Goal: Check status: Check status

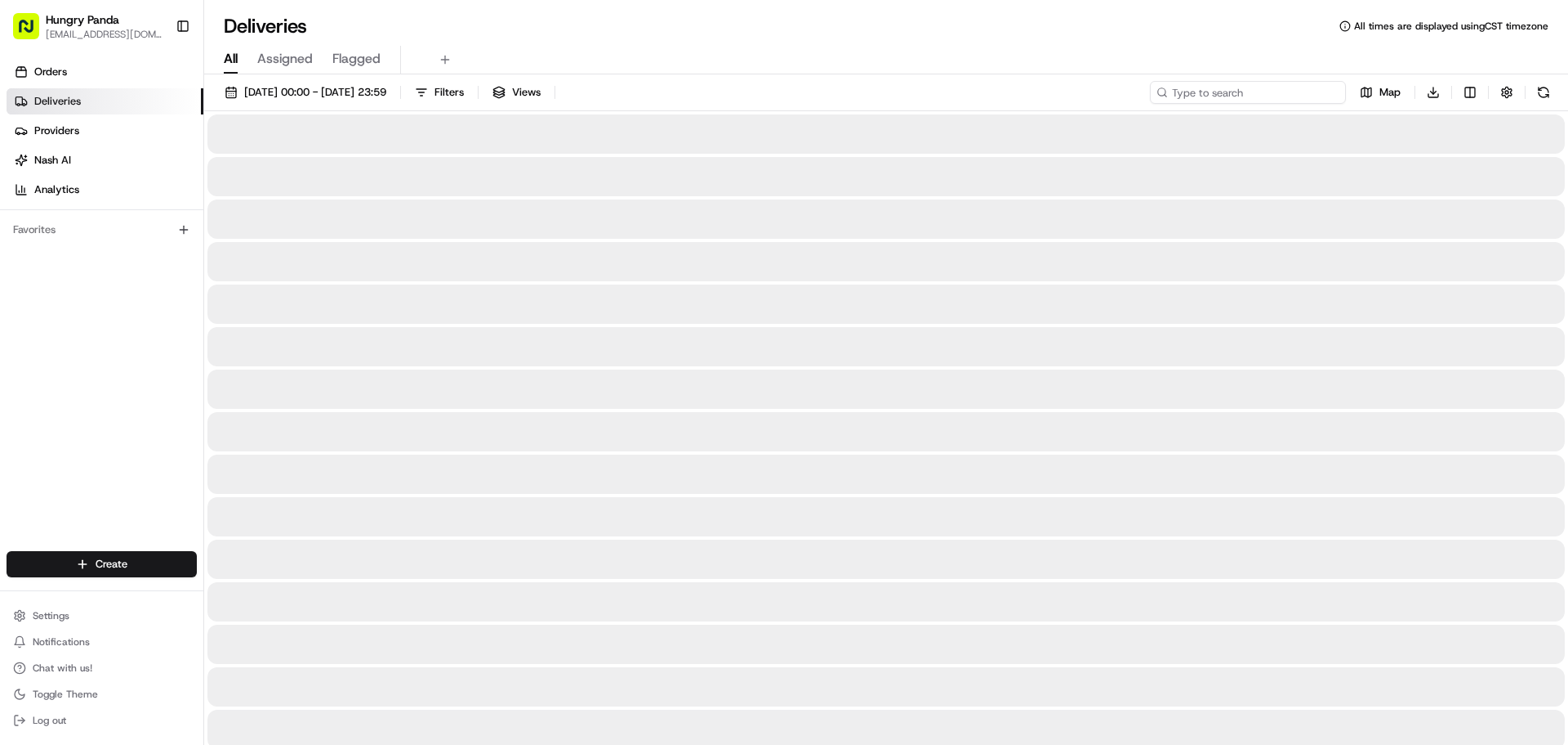
click at [1274, 96] on input at bounding box center [1248, 92] width 196 height 23
click at [1268, 93] on input at bounding box center [1248, 92] width 196 height 23
paste input "860499572575270846436"
type input "860499572575270846436"
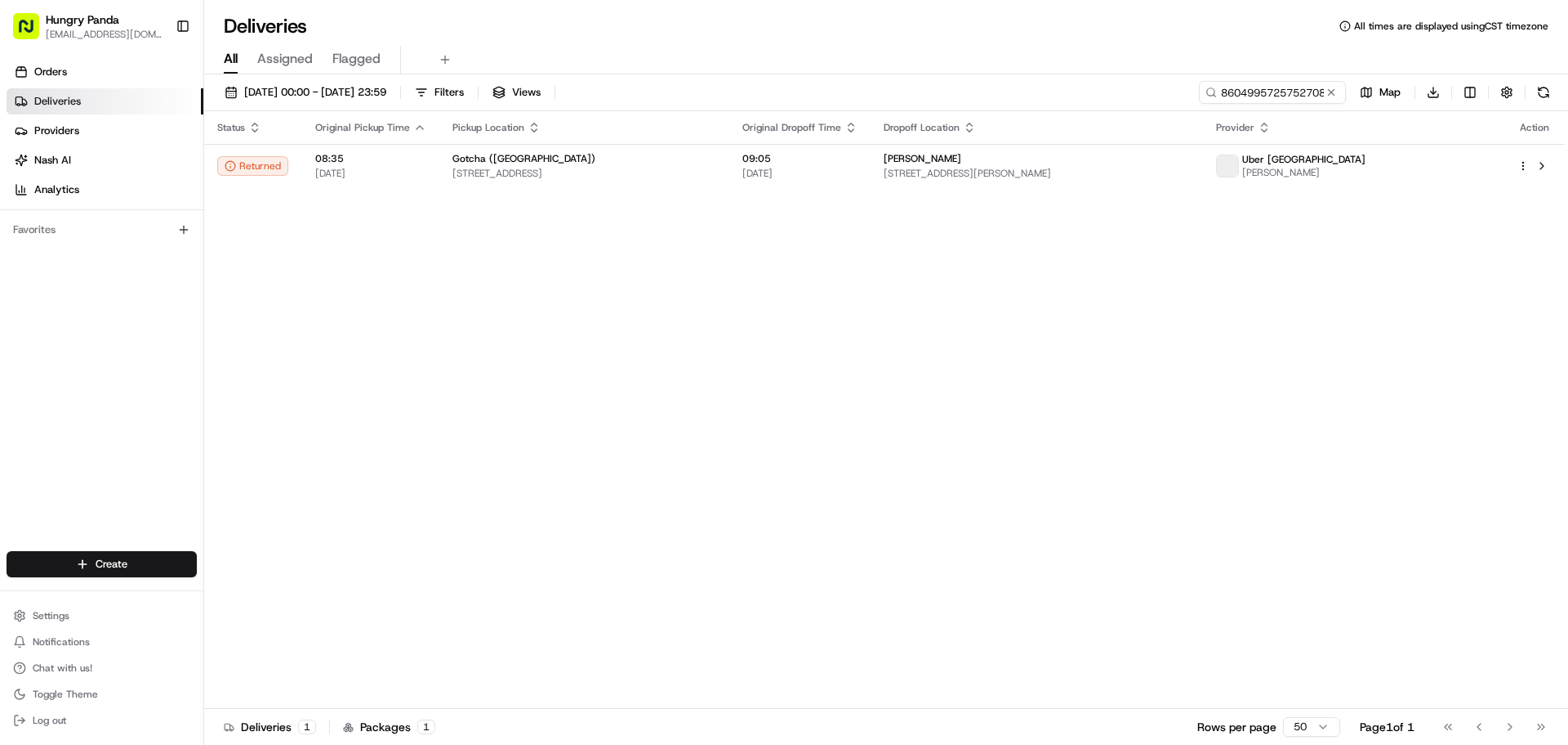
click at [949, 37] on div "Deliveries All times are displayed using CST timezone" at bounding box center [886, 26] width 1364 height 26
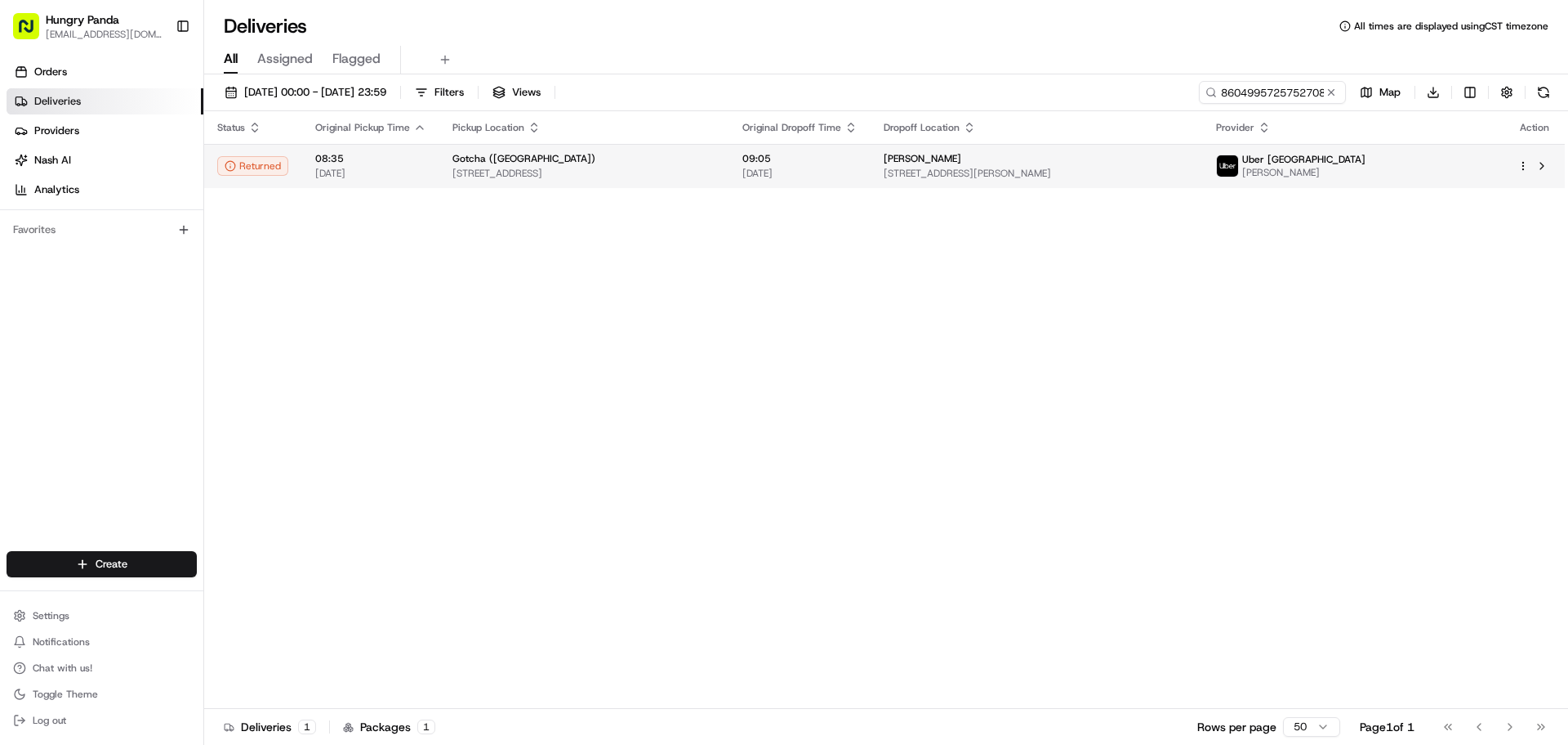
click at [858, 154] on span "09:05" at bounding box center [800, 158] width 116 height 13
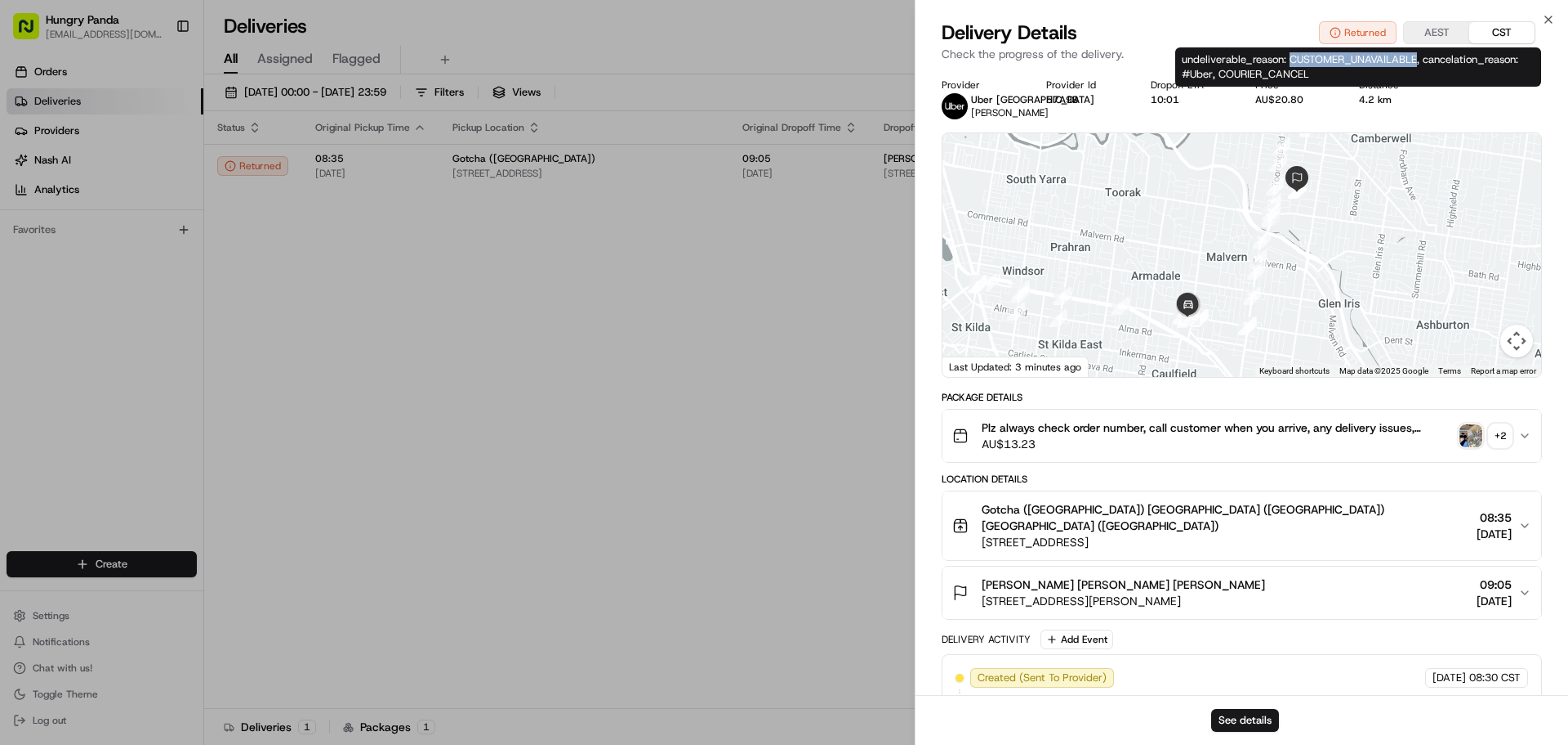
drag, startPoint x: 1292, startPoint y: 54, endPoint x: 1416, endPoint y: 54, distance: 124.0
click at [1416, 54] on div "undeliverable_reason: CUSTOMER_UNAVAILABLE, cancelation_reason: #Uber, COURIER_…" at bounding box center [1358, 67] width 366 height 40
copy div "CUSTOMER_UNAVAILABLE"
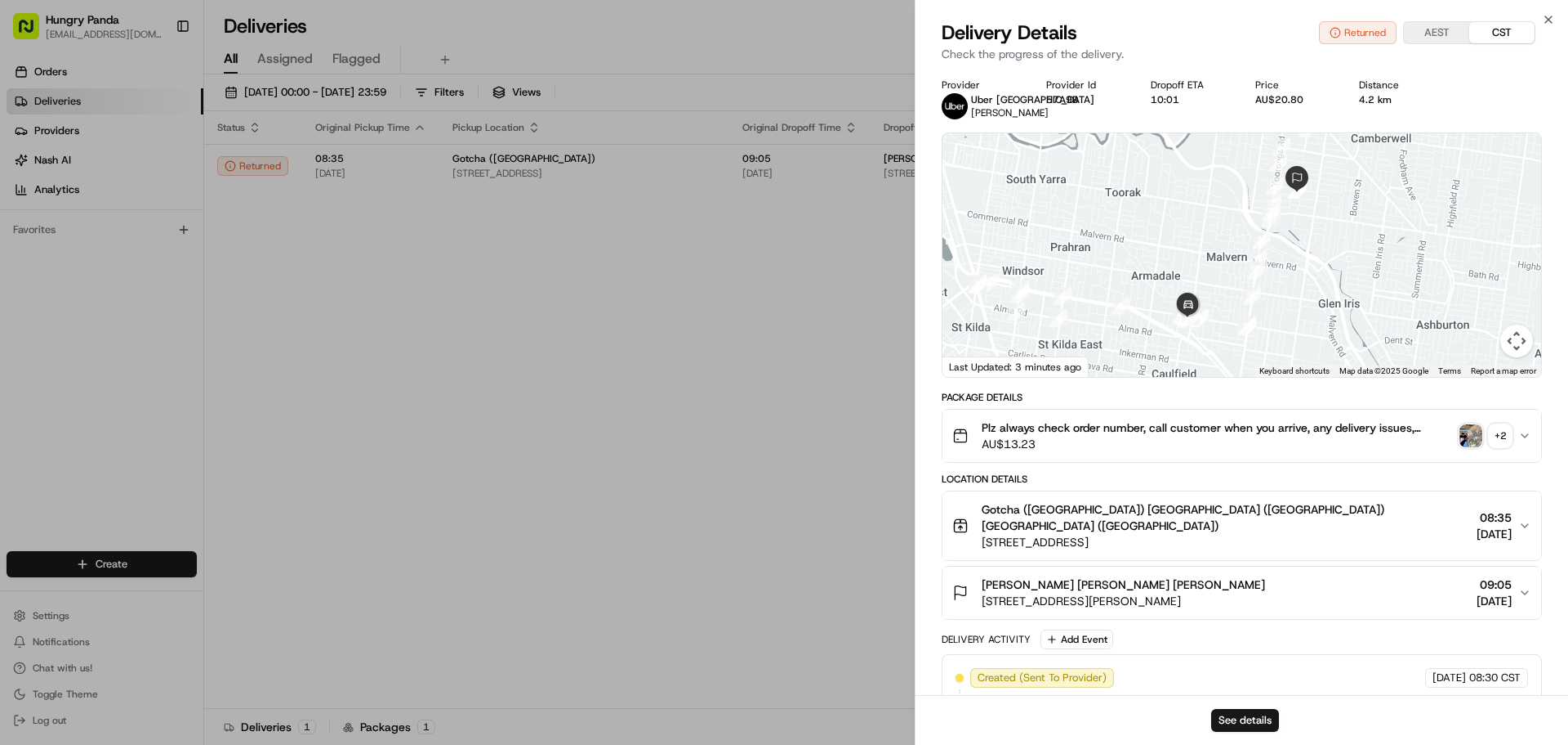
click at [1501, 440] on div "+ 2" at bounding box center [1500, 435] width 23 height 23
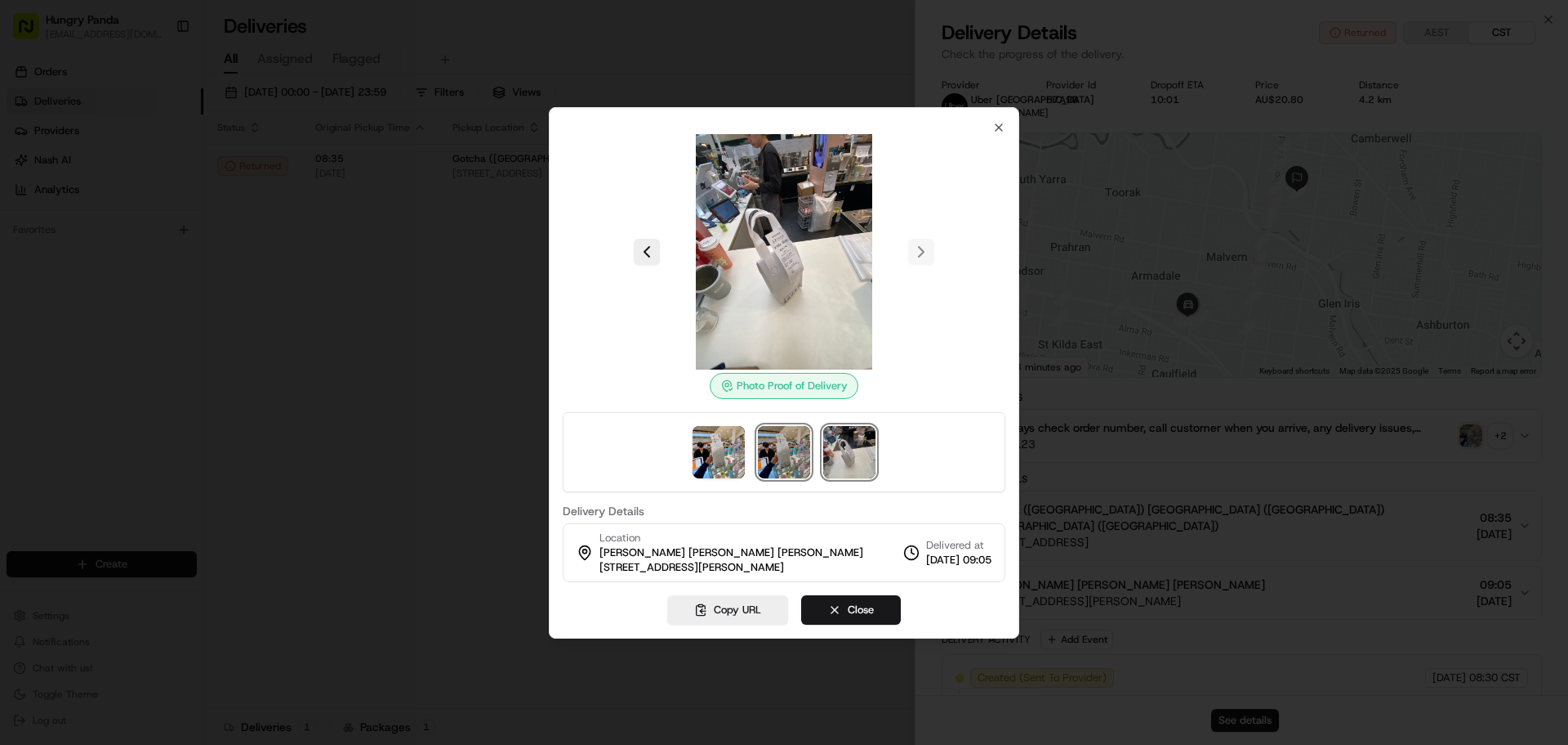
click at [797, 456] on img at bounding box center [784, 452] width 52 height 52
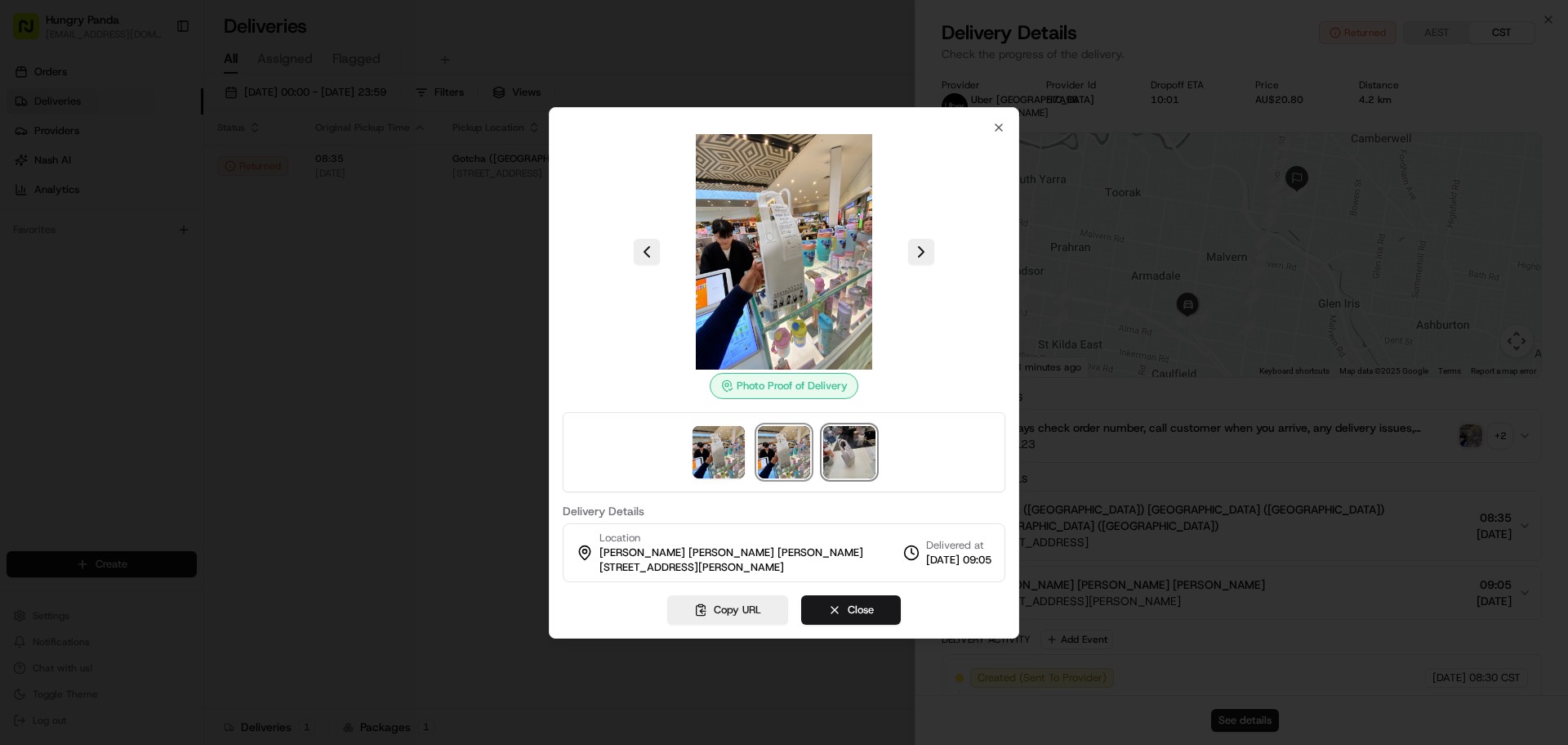
click at [857, 458] on img at bounding box center [849, 452] width 52 height 52
